Goal: Information Seeking & Learning: Learn about a topic

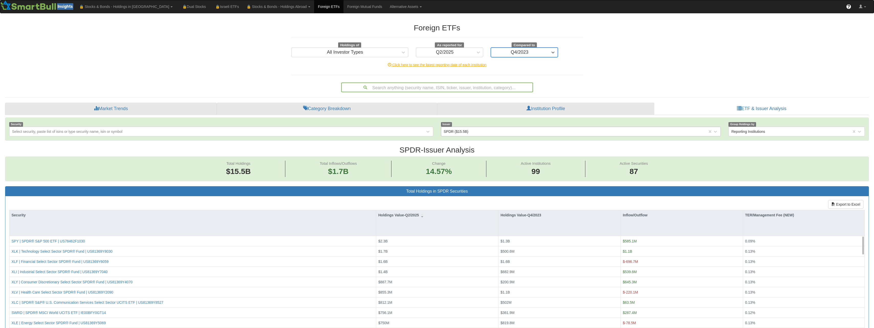
scroll to position [10, 854]
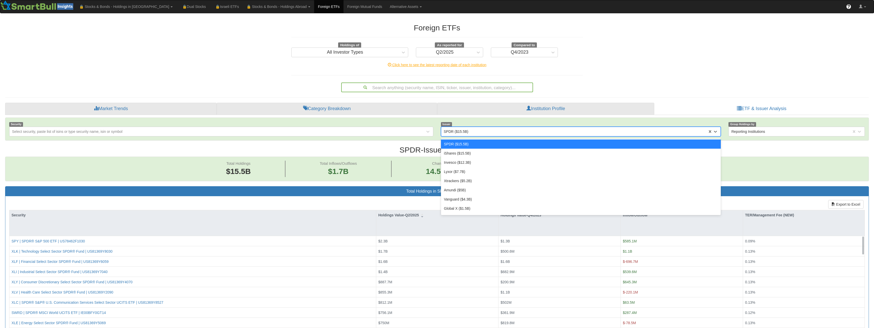
click at [498, 131] on div "SPDR ($15.5B)" at bounding box center [574, 132] width 267 height 8
click at [437, 86] on div "Search anything (security name, ISIN, ticker, issuer, institution, category)..." at bounding box center [437, 87] width 191 height 9
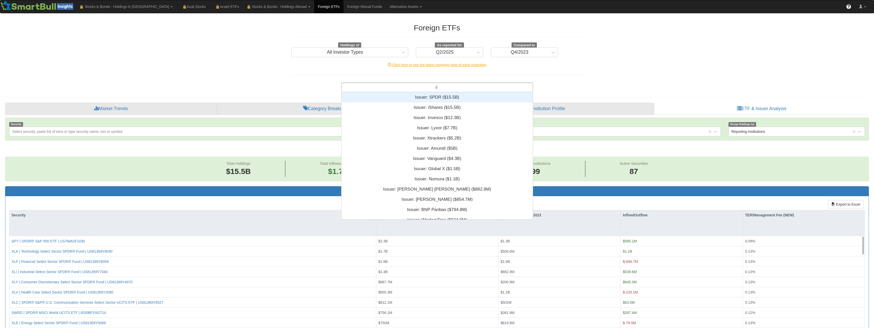
scroll to position [6, 188]
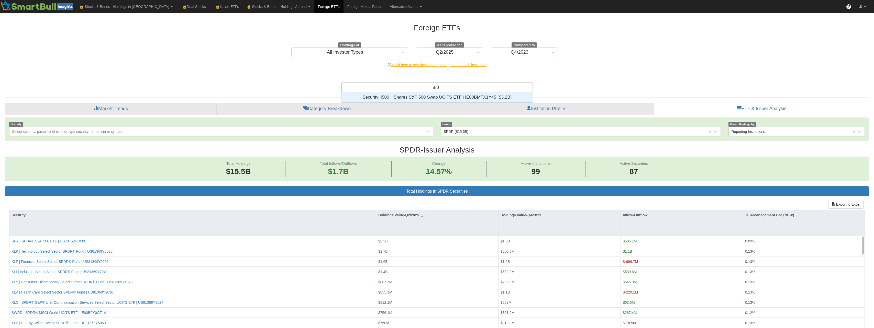
type input "i500"
click at [430, 97] on div "Security: ‎I500 | iShares S&P 500 Swap UCITS ETF | IE00BMTX1Y45 ‎($3.2B)‏" at bounding box center [437, 97] width 191 height 10
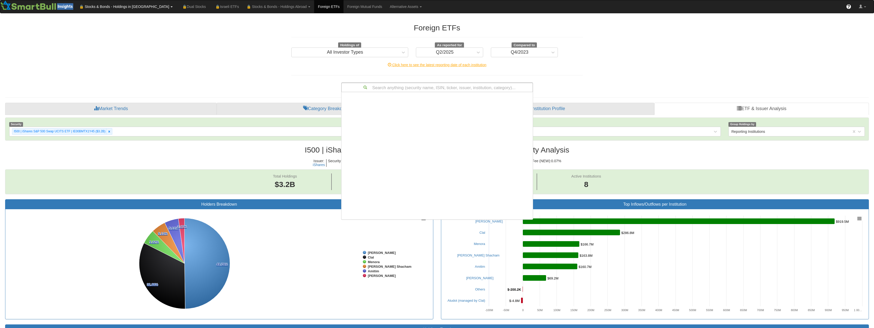
scroll to position [124, 188]
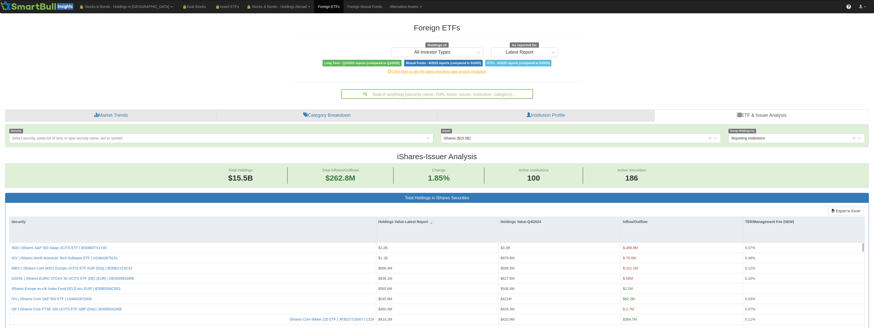
click at [413, 93] on div "Search anything (security name, ISIN, ticker, issuer, institution, category)..." at bounding box center [437, 94] width 191 height 9
click at [431, 94] on div "Search anything (security name, ISIN, ticker, issuer, institution, category)..." at bounding box center [437, 94] width 191 height 9
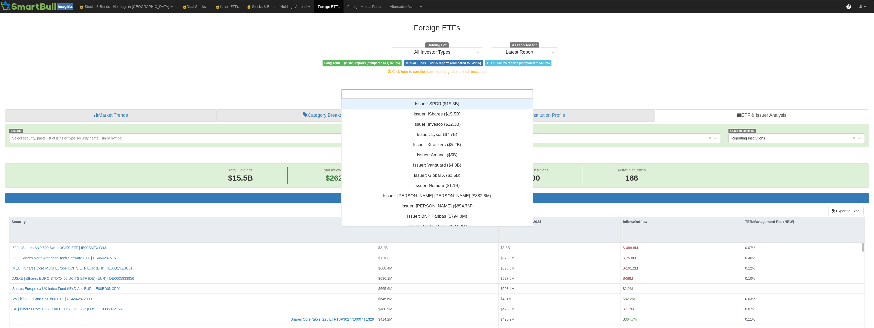
scroll to position [10, 854]
type input "i500"
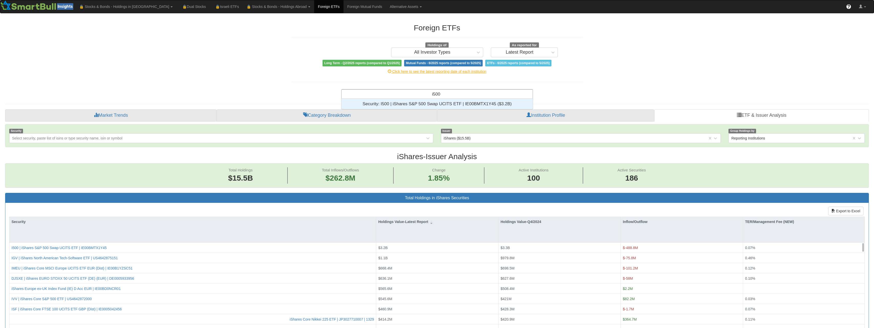
scroll to position [6, 188]
click at [456, 105] on div "Security: ‎I500 | iShares S&P 500 Swap UCITS ETF | IE00BMTX1Y45 ‎($3.2B)‏" at bounding box center [437, 104] width 191 height 10
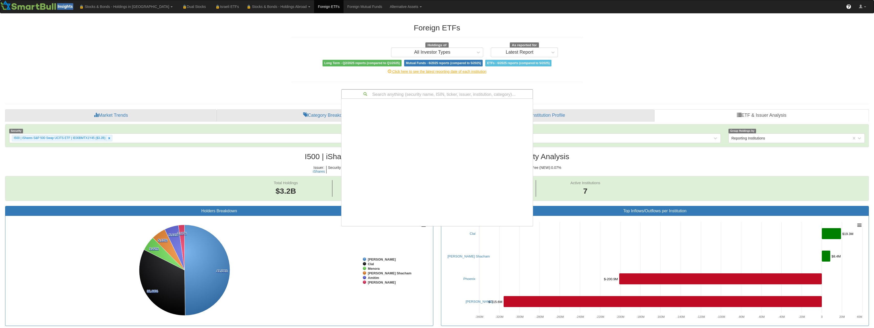
scroll to position [2568, 0]
